Goal: Information Seeking & Learning: Learn about a topic

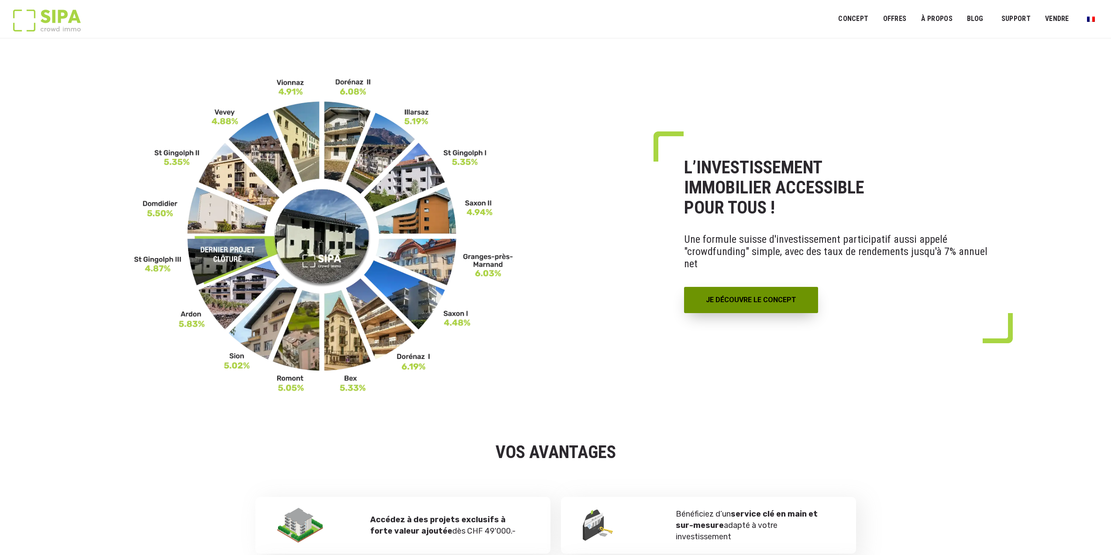
click at [760, 302] on link "JE DÉCOUVRE LE CONCEPT" at bounding box center [751, 300] width 134 height 26
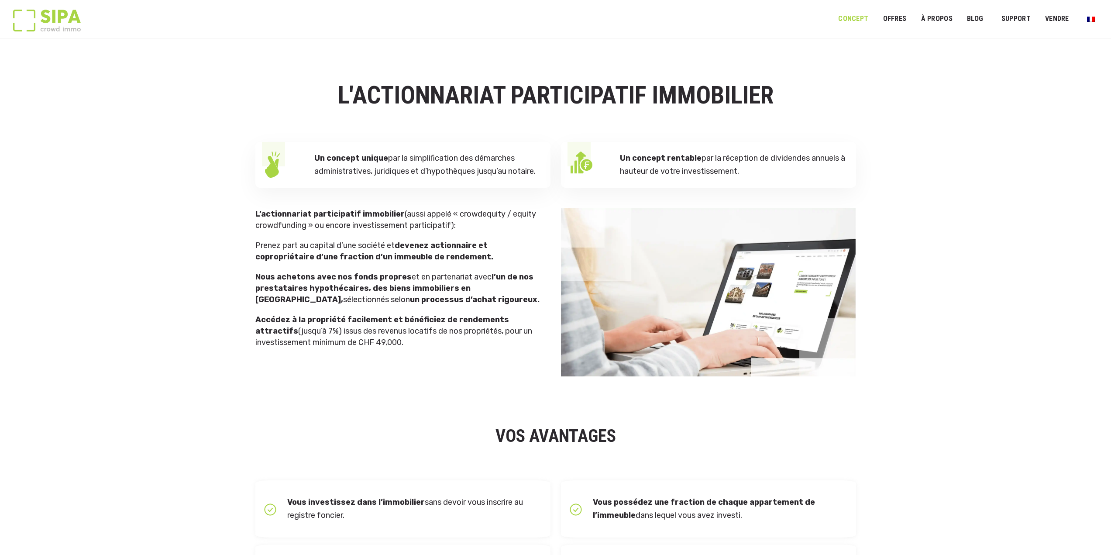
click at [428, 265] on div "L’actionnariat participatif immobilier (aussi appelé « crowdequity / equity cro…" at bounding box center [402, 278] width 295 height 140
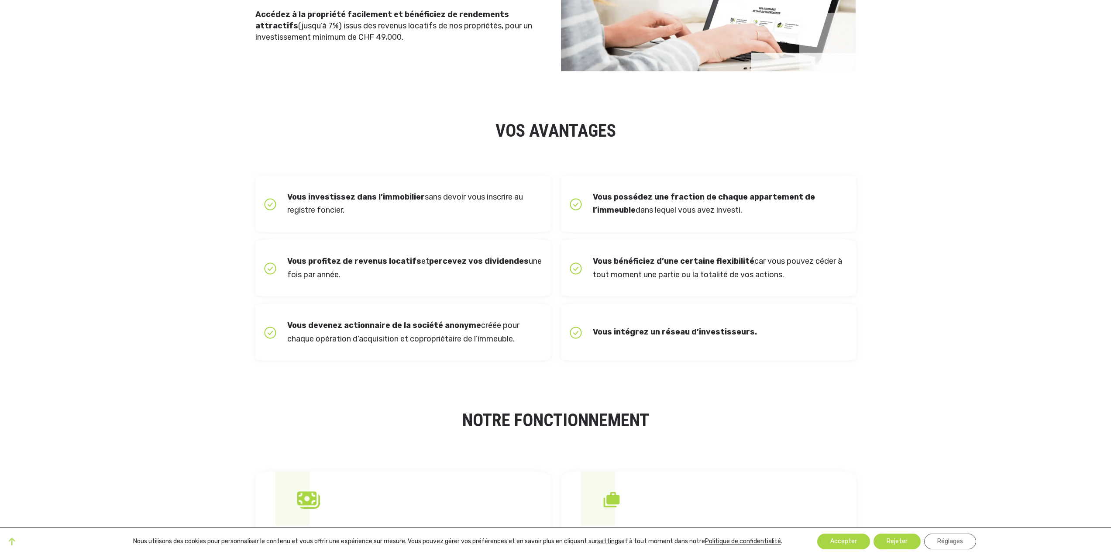
scroll to position [306, 0]
click at [847, 541] on button "Accepter" at bounding box center [843, 541] width 53 height 16
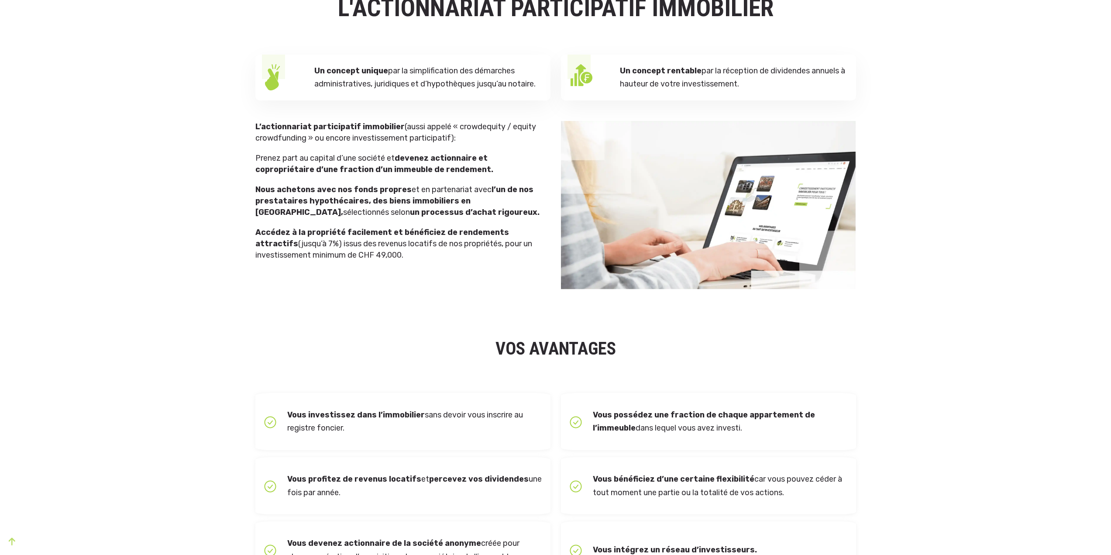
scroll to position [0, 0]
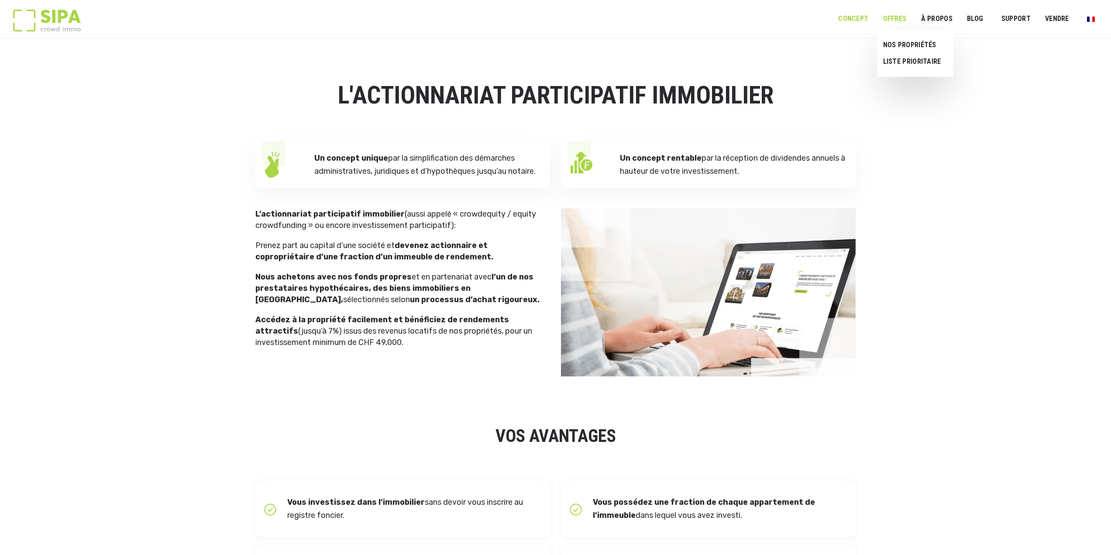
click at [885, 23] on link "OFFRES" at bounding box center [894, 19] width 35 height 20
click at [910, 45] on link "NOS PROPRIÉTÉS" at bounding box center [911, 45] width 69 height 17
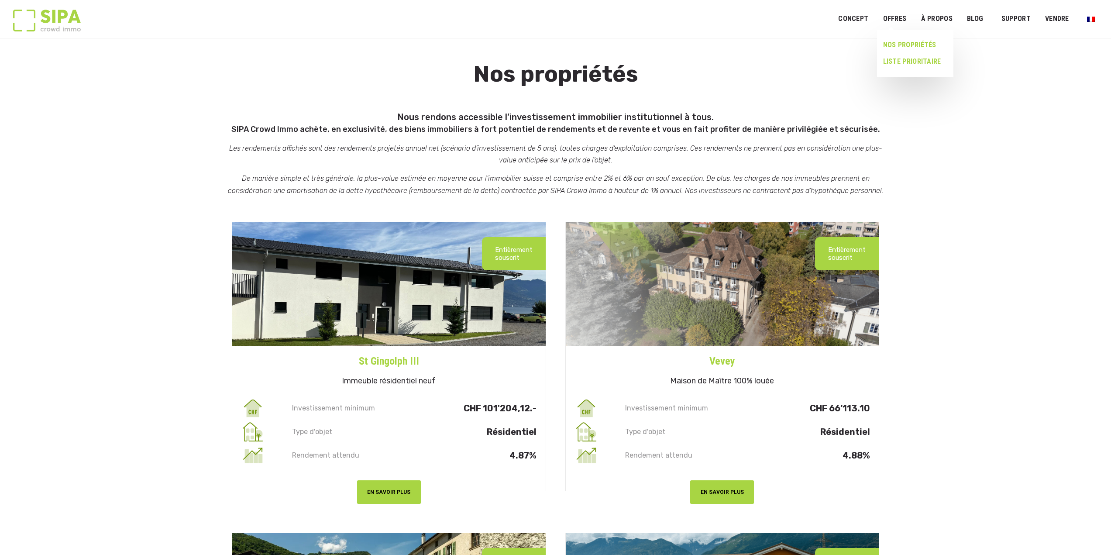
click at [896, 63] on link "LISTE PRIORITAIRE" at bounding box center [911, 61] width 69 height 17
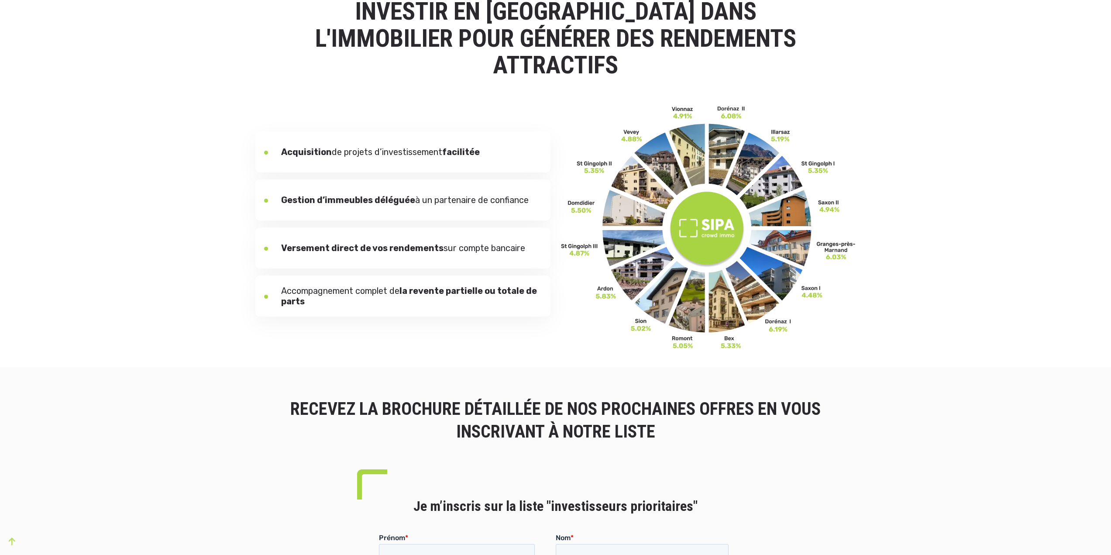
scroll to position [87, 0]
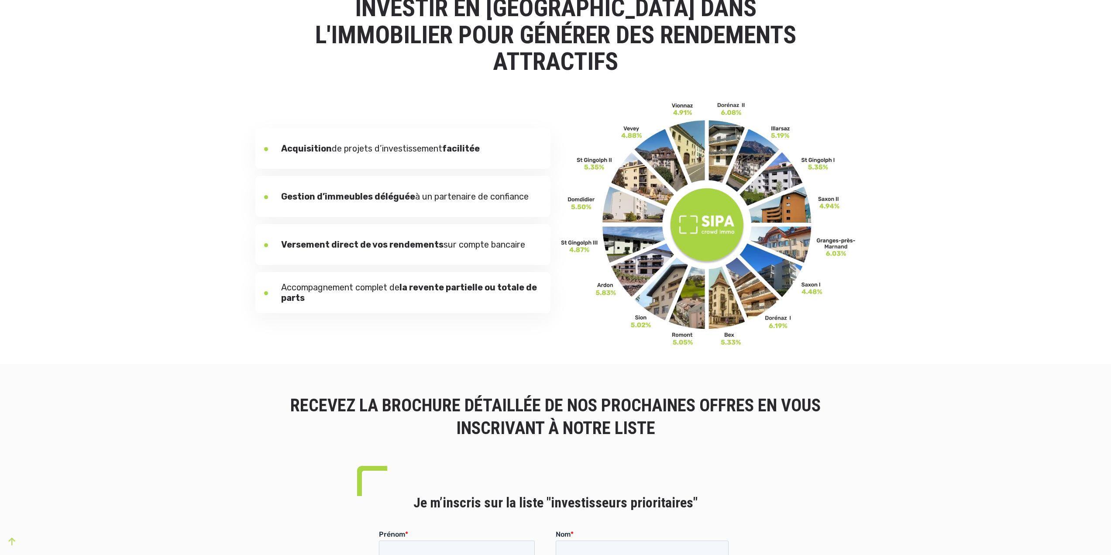
click at [457, 282] on b "la revente partielle ou totale de parts" at bounding box center [409, 292] width 256 height 21
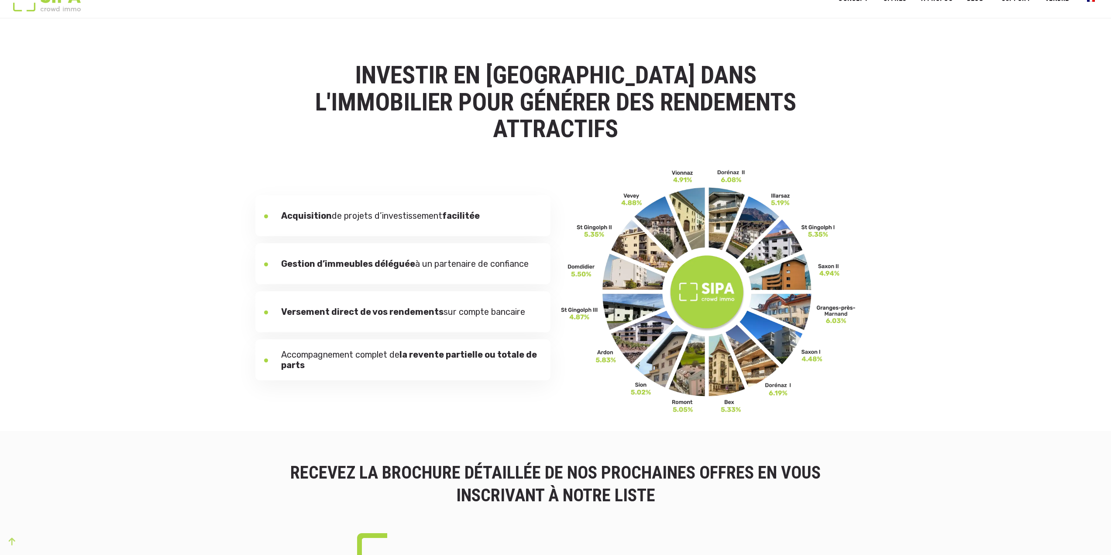
scroll to position [0, 0]
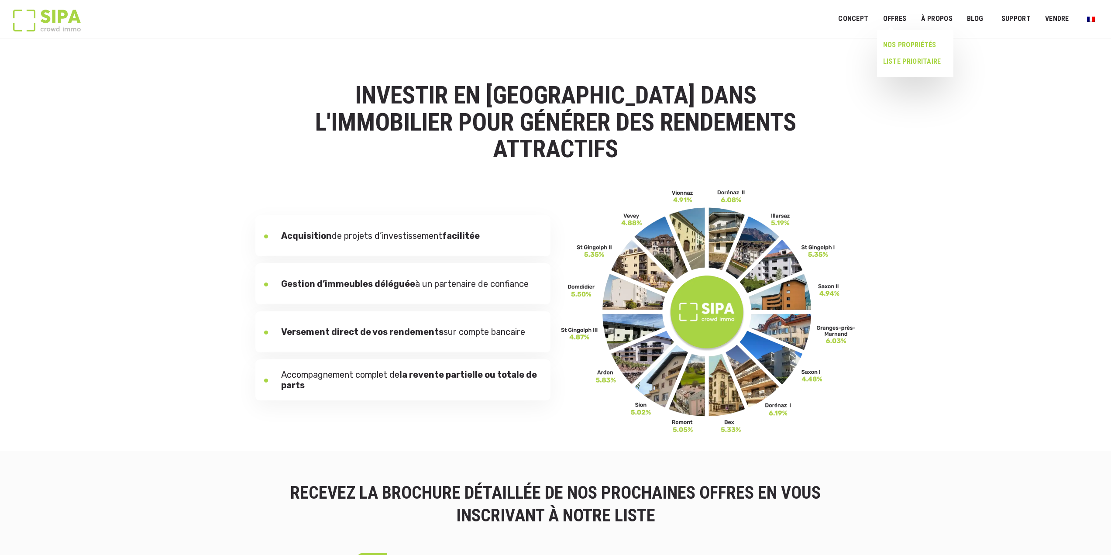
click at [892, 46] on link "NOS PROPRIÉTÉS" at bounding box center [911, 45] width 69 height 17
